Goal: Information Seeking & Learning: Learn about a topic

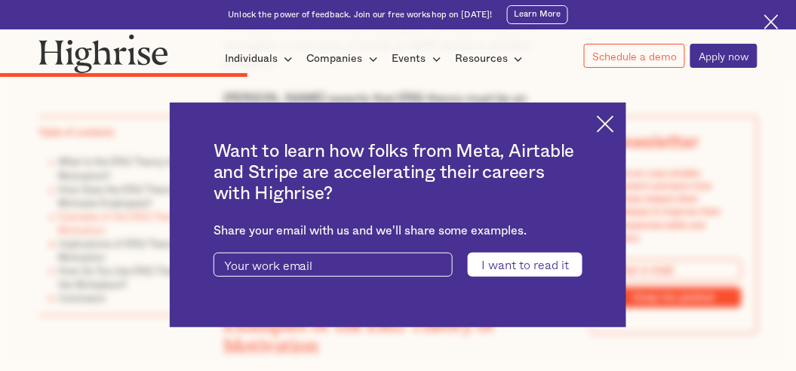
scroll to position [2400, 0]
click at [602, 133] on img at bounding box center [605, 123] width 17 height 17
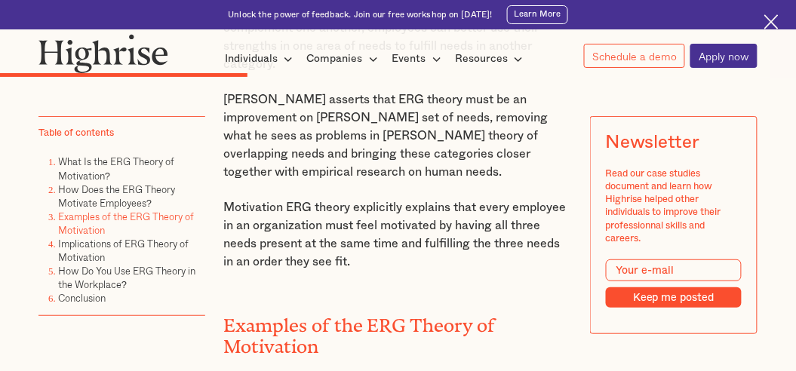
scroll to position [2402, 0]
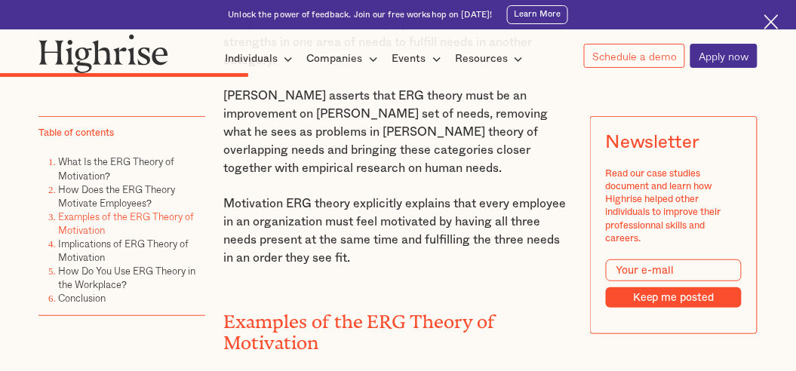
copy p "existence, relatedness, and growth)."
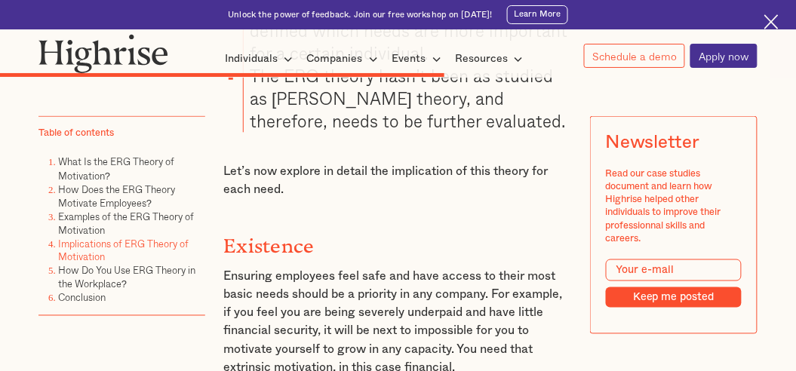
scroll to position [3962, 0]
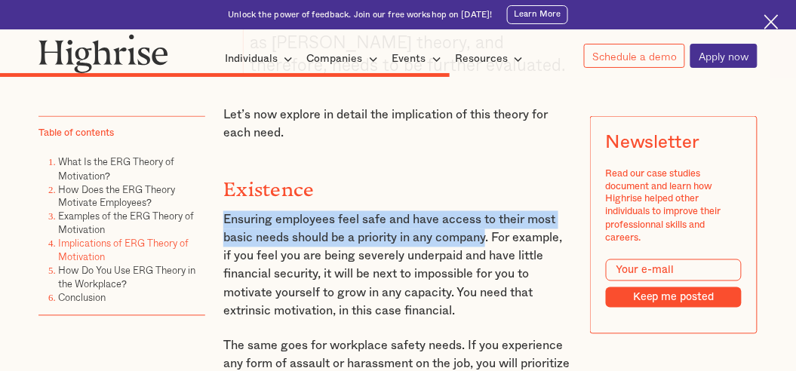
copy p "Ensuring employees feel safe and have access to their most basic needs should b…"
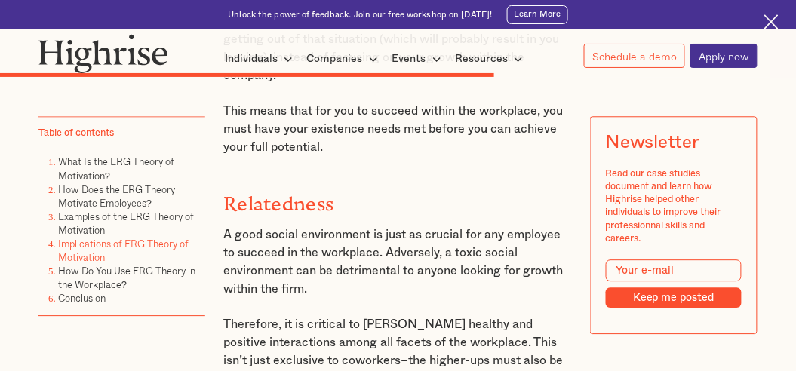
scroll to position [4306, 0]
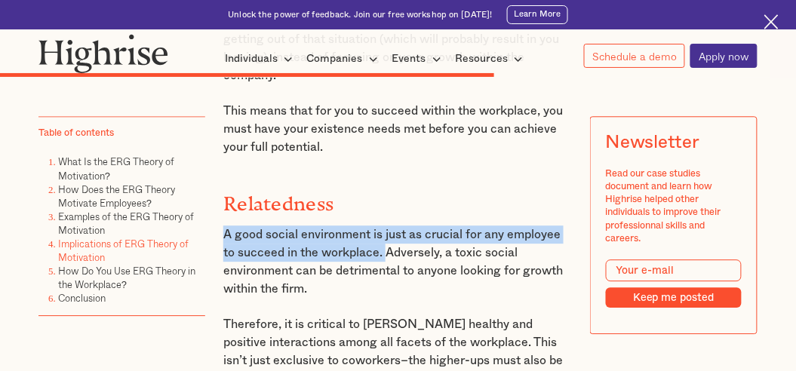
copy p "A good social environment is just as crucial for any employee to succeed in the…"
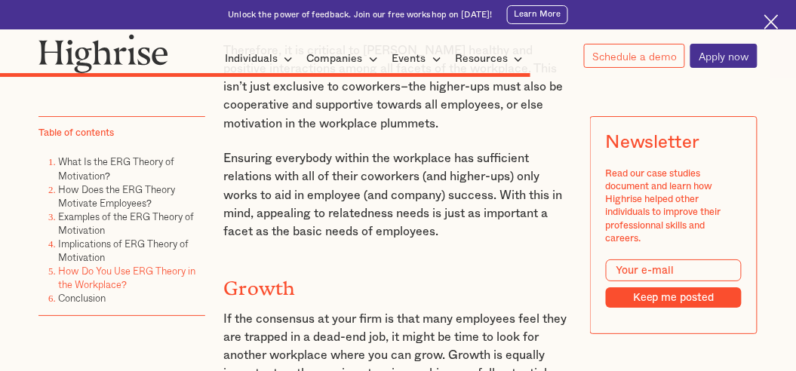
scroll to position [4573, 0]
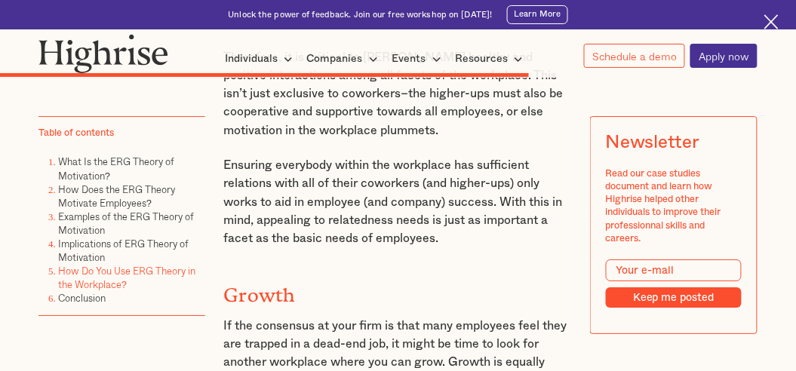
copy p "Growth opportunities don't just imply higher wages, either. It could be as simp…"
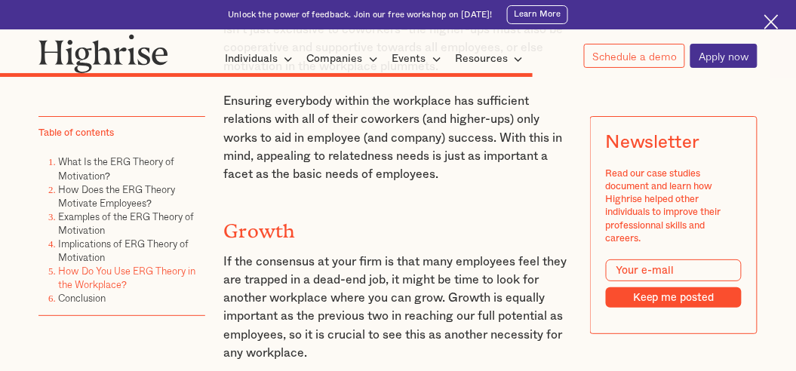
scroll to position [4646, 0]
